Goal: Task Accomplishment & Management: Use online tool/utility

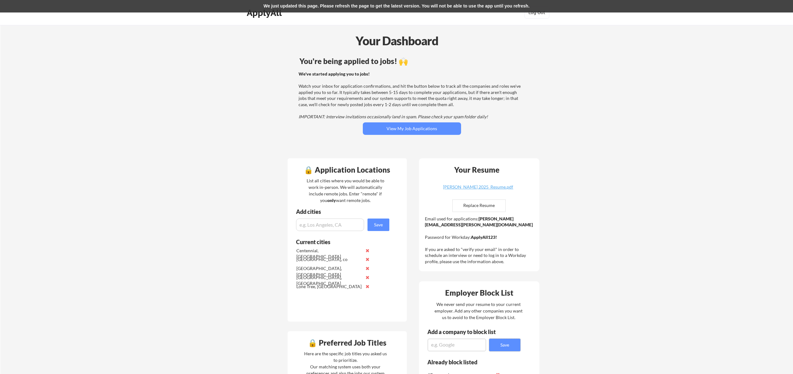
scroll to position [119, 0]
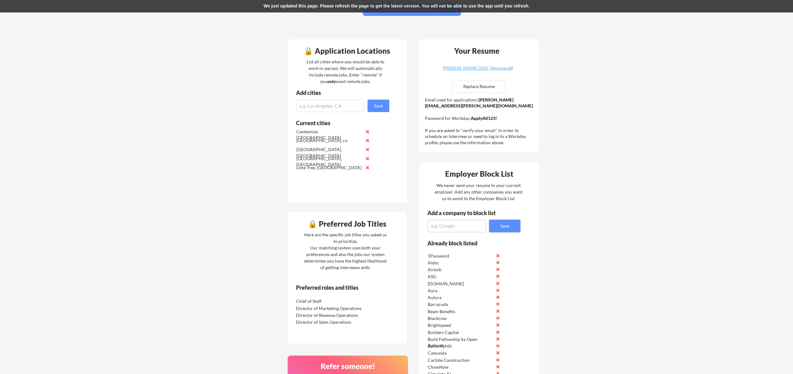
click at [441, 226] on textarea at bounding box center [456, 226] width 58 height 12
type textarea "Instacart"
click at [494, 227] on button "Save" at bounding box center [504, 226] width 31 height 12
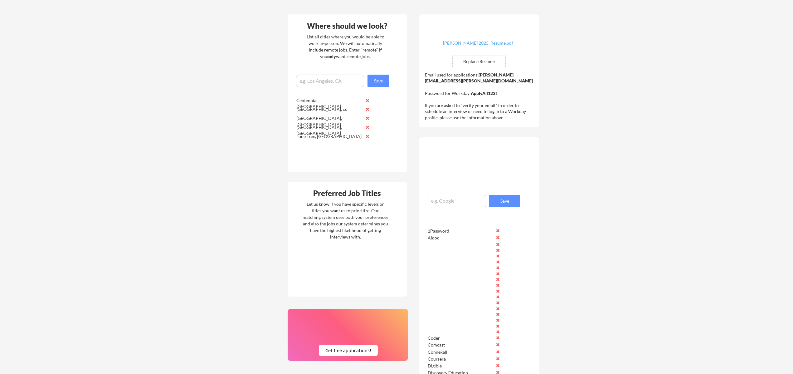
scroll to position [119, 0]
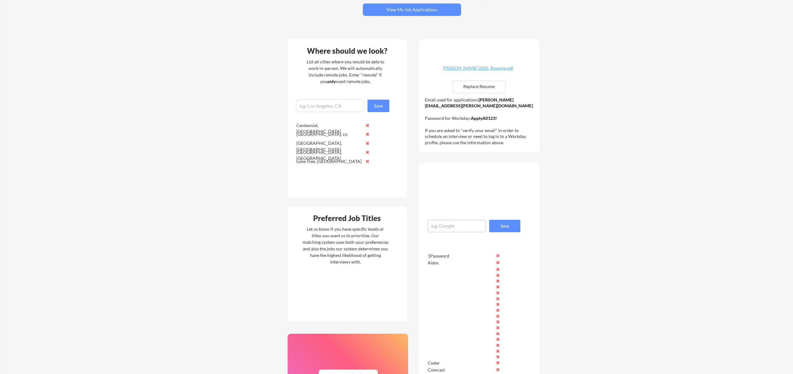
click at [454, 202] on div at bounding box center [479, 193] width 106 height 22
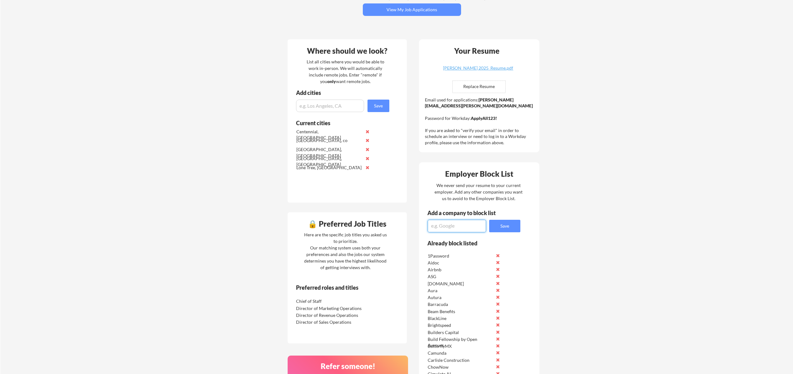
click at [448, 229] on textarea at bounding box center [456, 226] width 58 height 12
type textarea "Instacart"
click at [512, 225] on button "Save" at bounding box center [504, 226] width 31 height 12
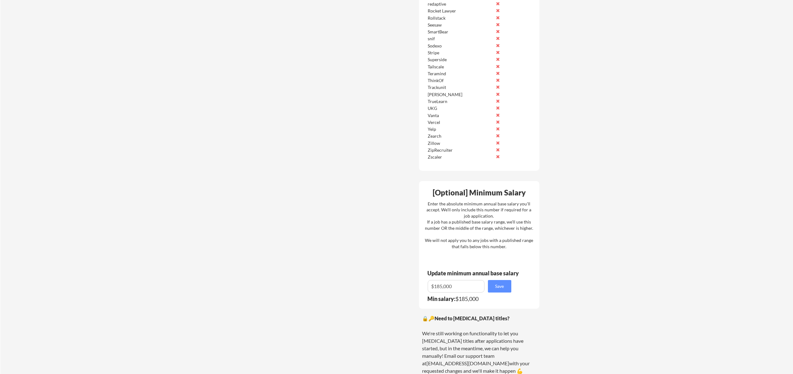
scroll to position [840, 0]
